Goal: Information Seeking & Learning: Learn about a topic

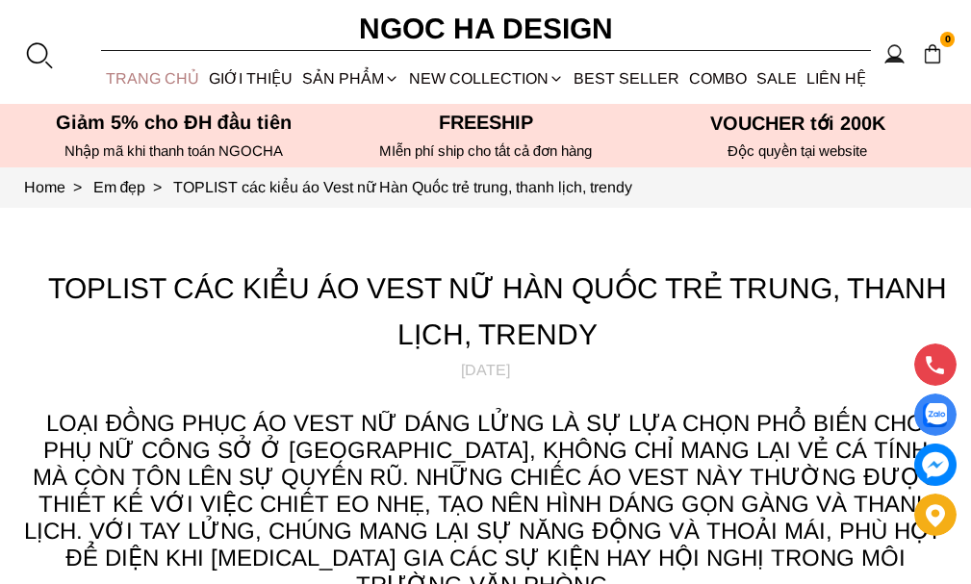
click at [177, 68] on link "TRANG CHỦ" at bounding box center [152, 78] width 103 height 51
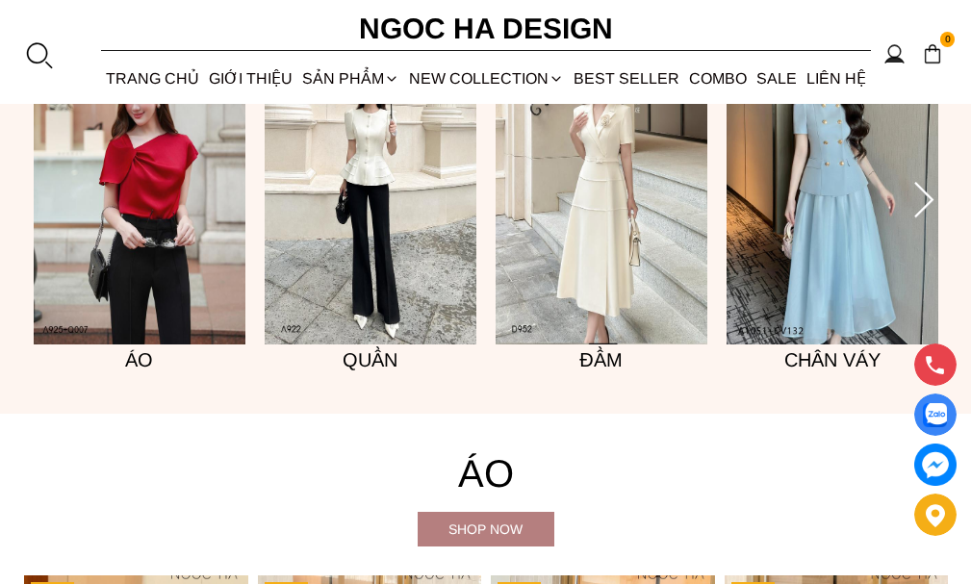
scroll to position [1348, 0]
